Goal: Contribute content: Add original content to the website for others to see

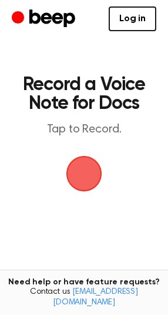
click at [83, 173] on span "button" at bounding box center [83, 173] width 45 height 45
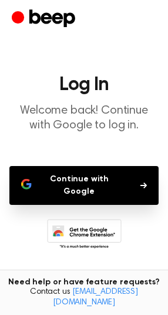
click at [83, 174] on button "Continue with Google" at bounding box center [84, 185] width 150 height 39
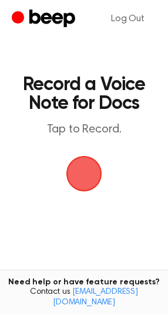
click at [69, 168] on span "button" at bounding box center [84, 174] width 40 height 40
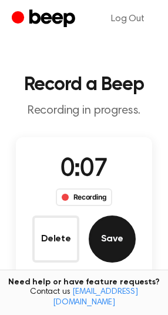
click at [112, 224] on button "Save" at bounding box center [112, 238] width 47 height 47
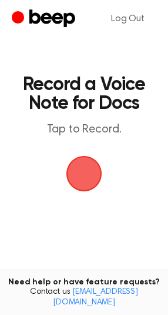
click at [81, 167] on span "button" at bounding box center [85, 174] width 36 height 36
click at [81, 172] on span "button" at bounding box center [84, 173] width 33 height 33
